Goal: Communication & Community: Answer question/provide support

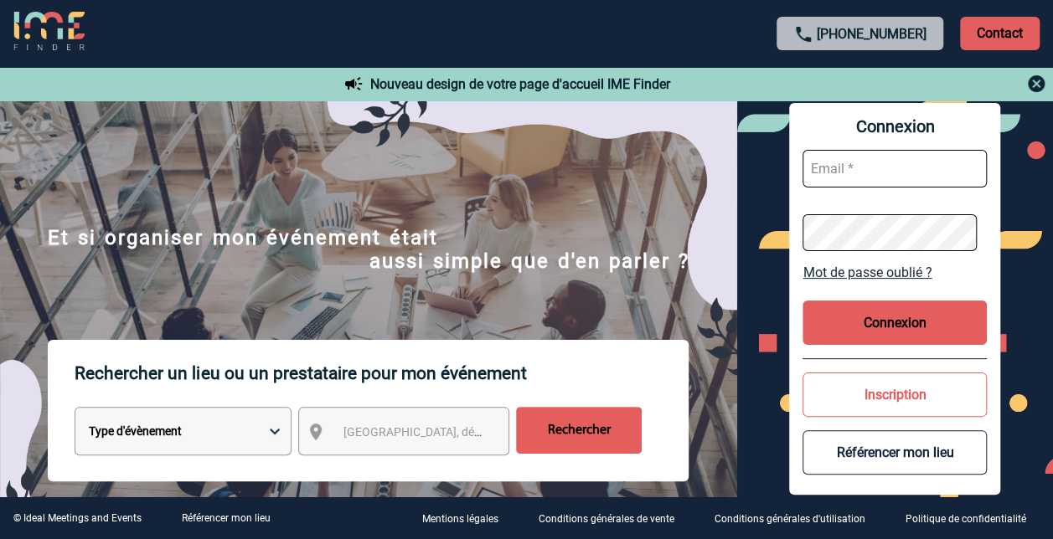
click at [839, 173] on input "text" at bounding box center [894, 169] width 184 height 38
type input "christelle.picili@sanofi.com"
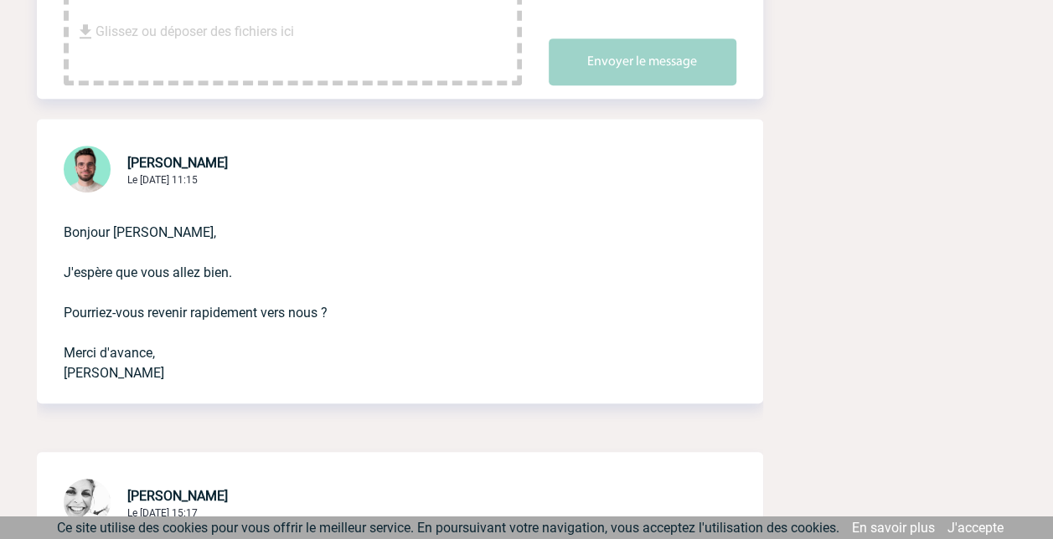
scroll to position [168, 0]
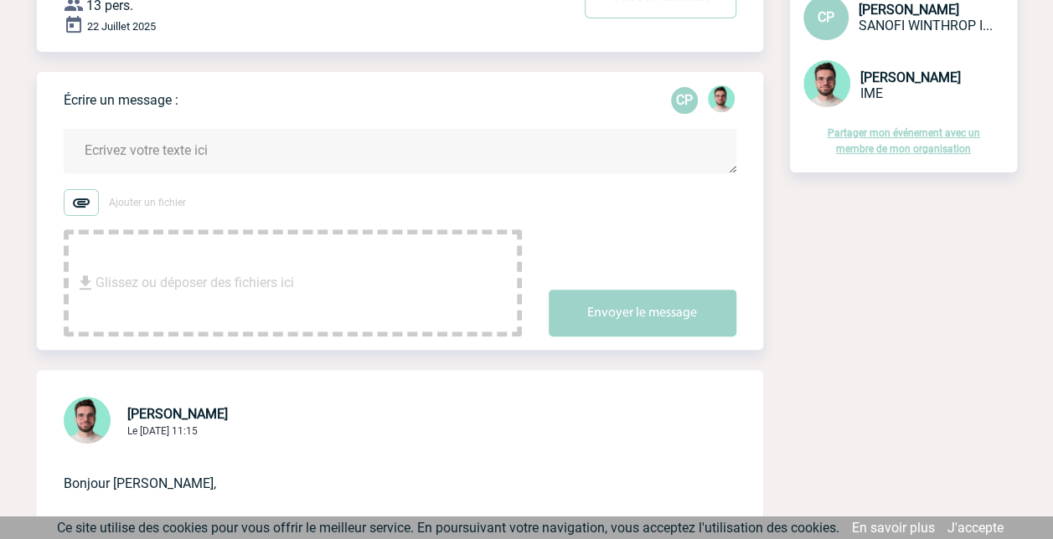
click at [119, 155] on textarea at bounding box center [400, 151] width 673 height 44
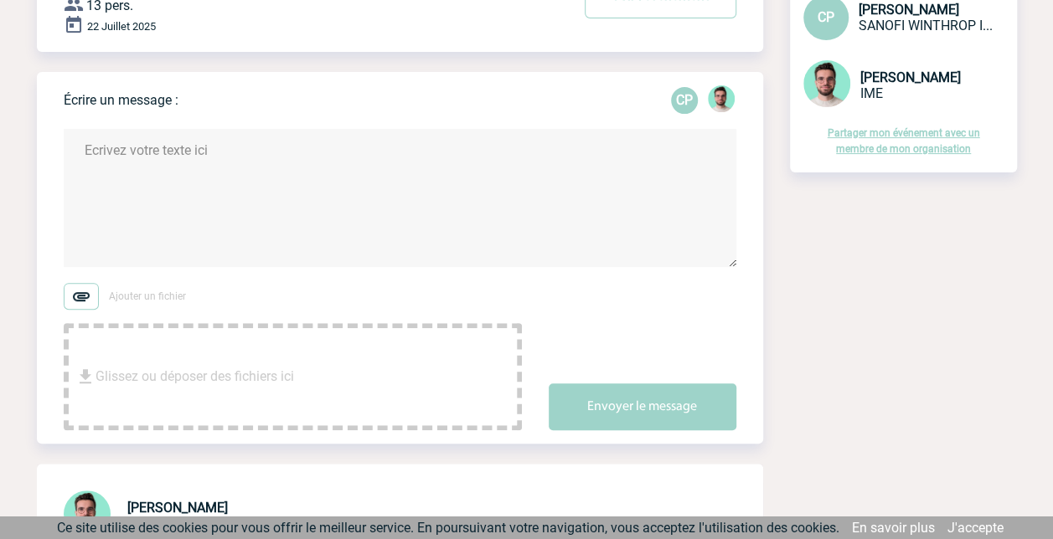
type textarea "N"
type textarea "b"
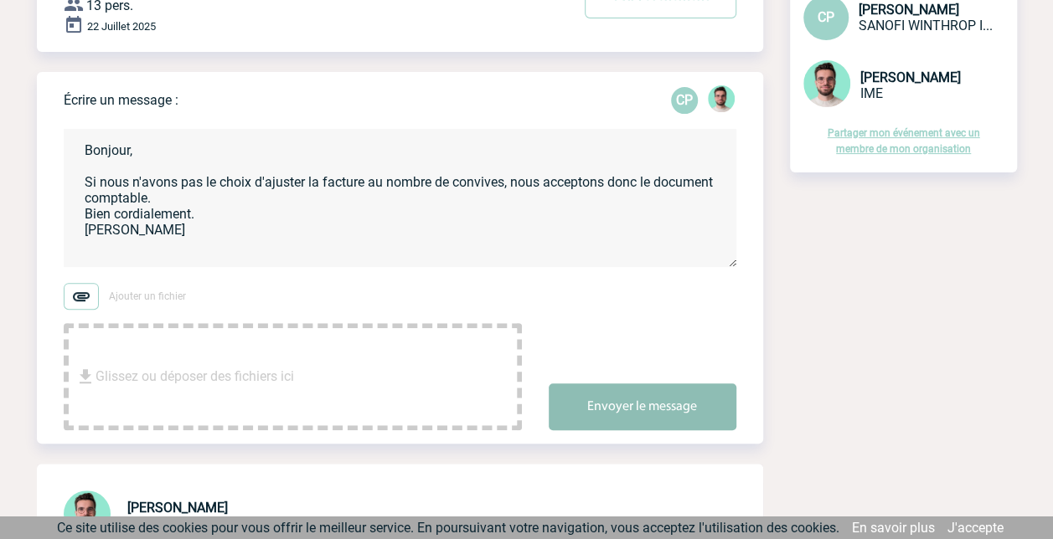
type textarea "Bonjour, Si nous n'avons pas le choix d'ajuster la facture au nombre de convive…"
click at [660, 405] on button "Envoyer le message" at bounding box center [643, 407] width 188 height 47
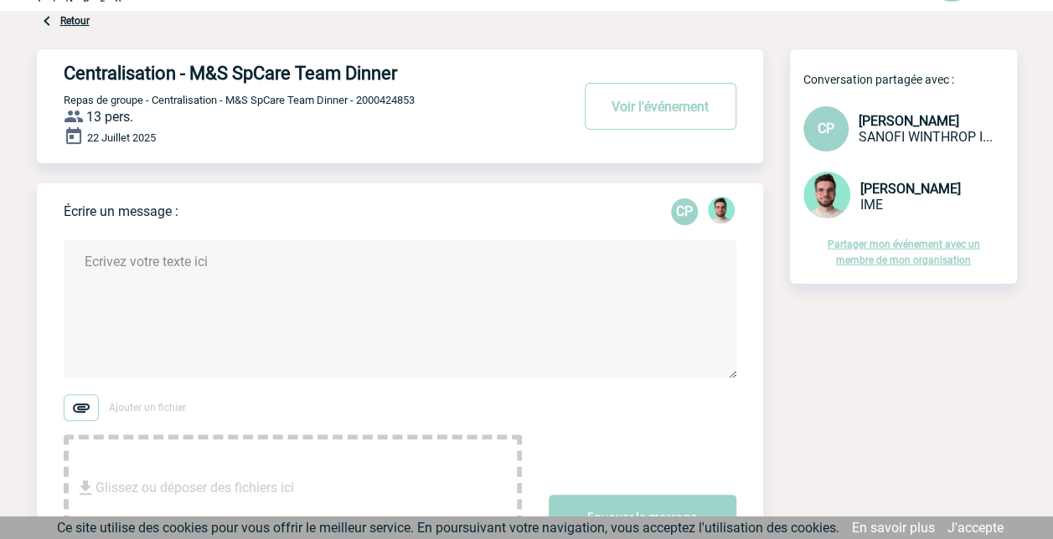
scroll to position [0, 0]
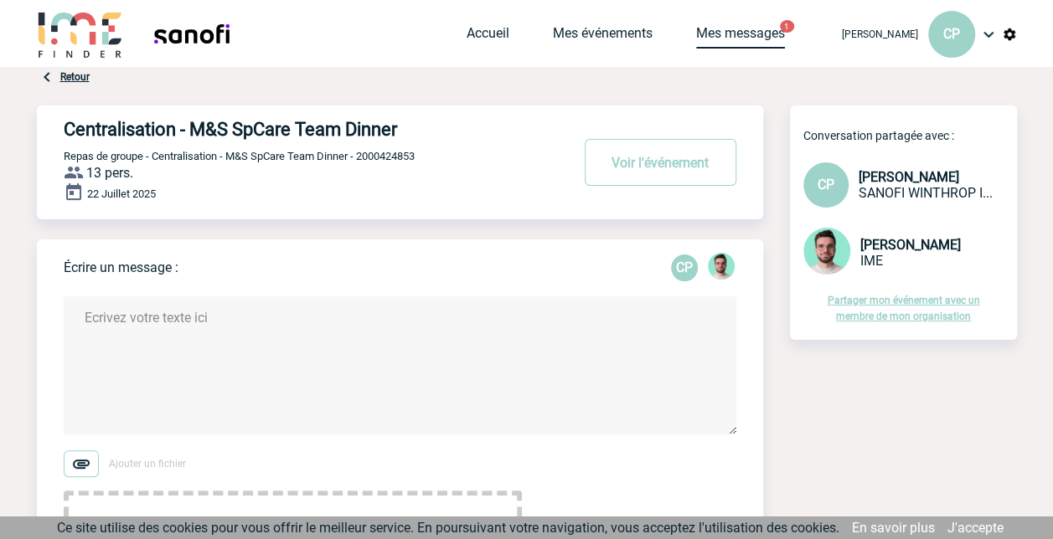
click at [739, 33] on link "Mes messages" at bounding box center [740, 36] width 89 height 23
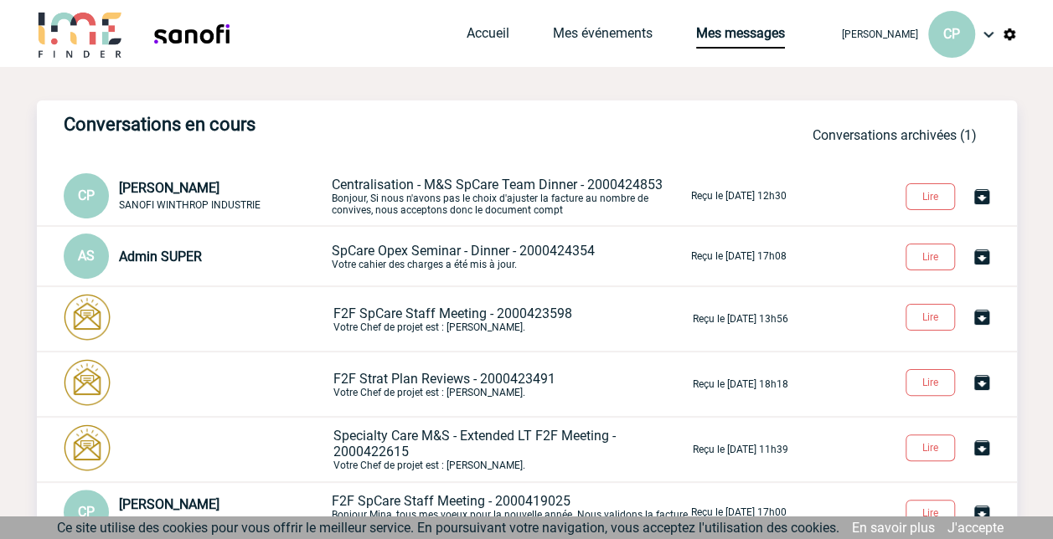
click at [462, 258] on span "SpCare Opex Seminar - Dinner - 2000424354" at bounding box center [463, 251] width 263 height 16
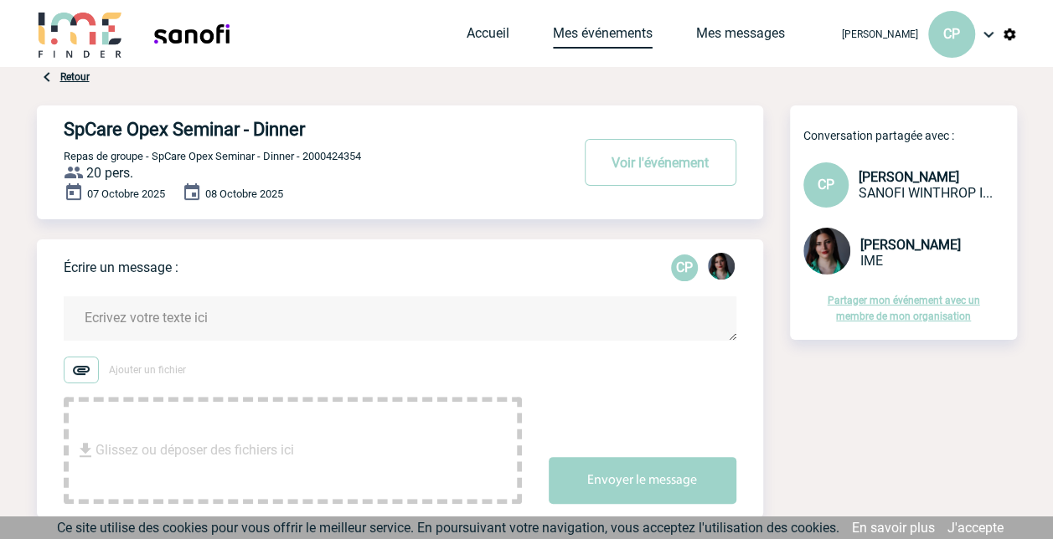
click at [626, 34] on link "Mes événements" at bounding box center [603, 36] width 100 height 23
